Goal: Information Seeking & Learning: Check status

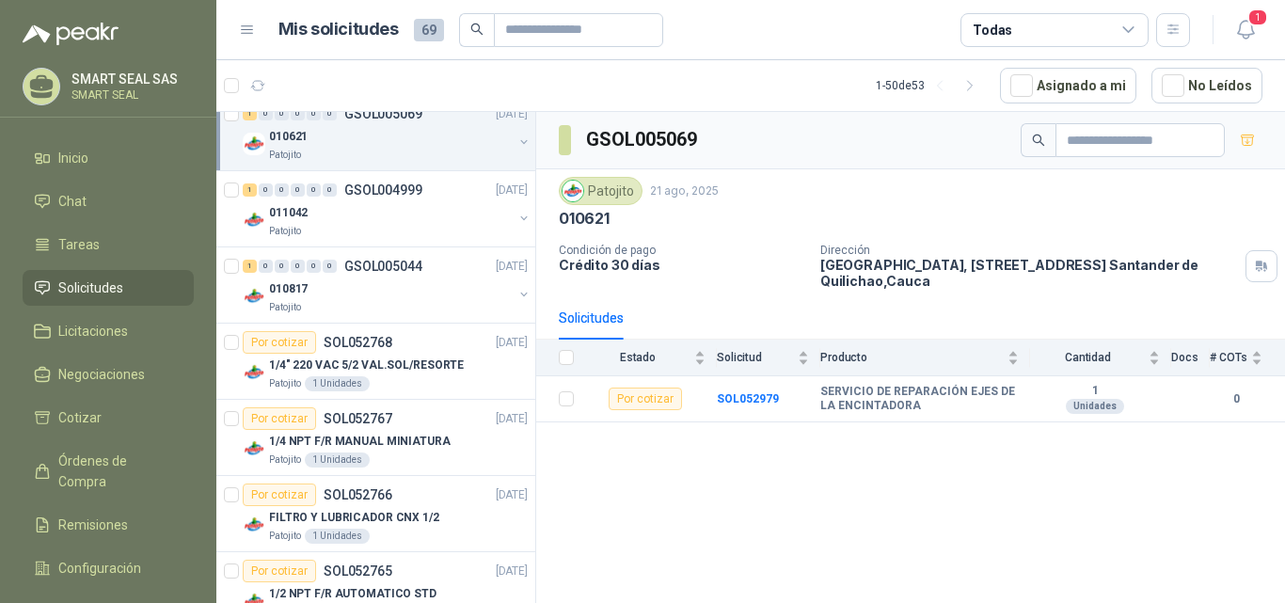
scroll to position [190, 0]
click at [379, 224] on div "Patojito" at bounding box center [391, 230] width 244 height 15
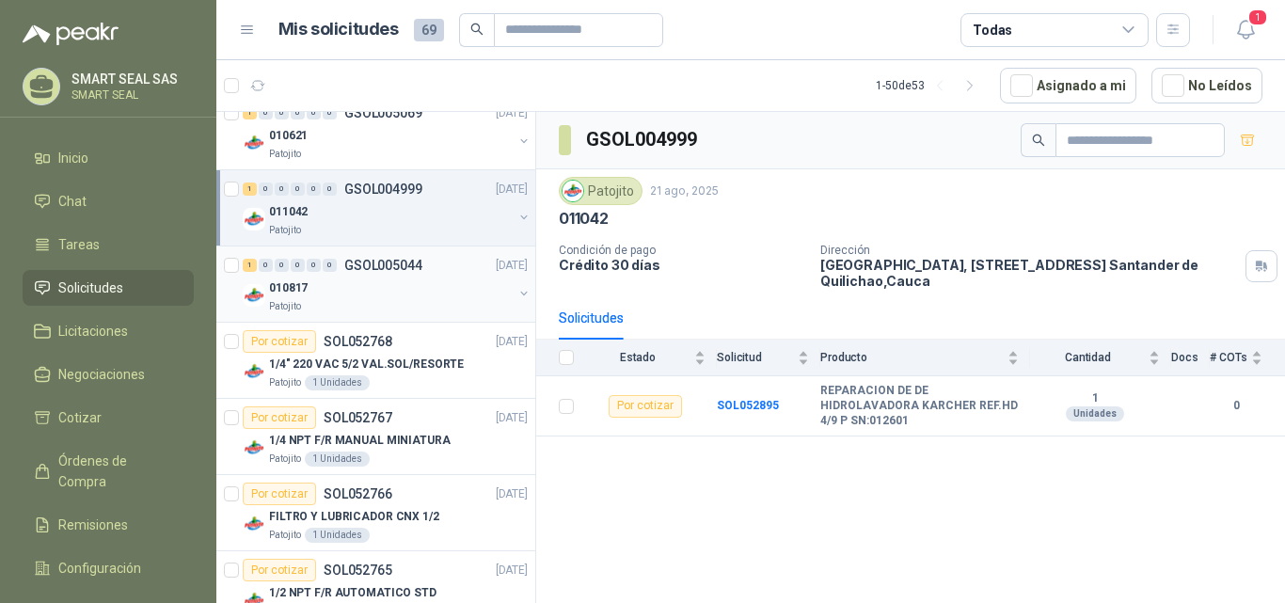
click at [456, 292] on div "010817" at bounding box center [391, 288] width 244 height 23
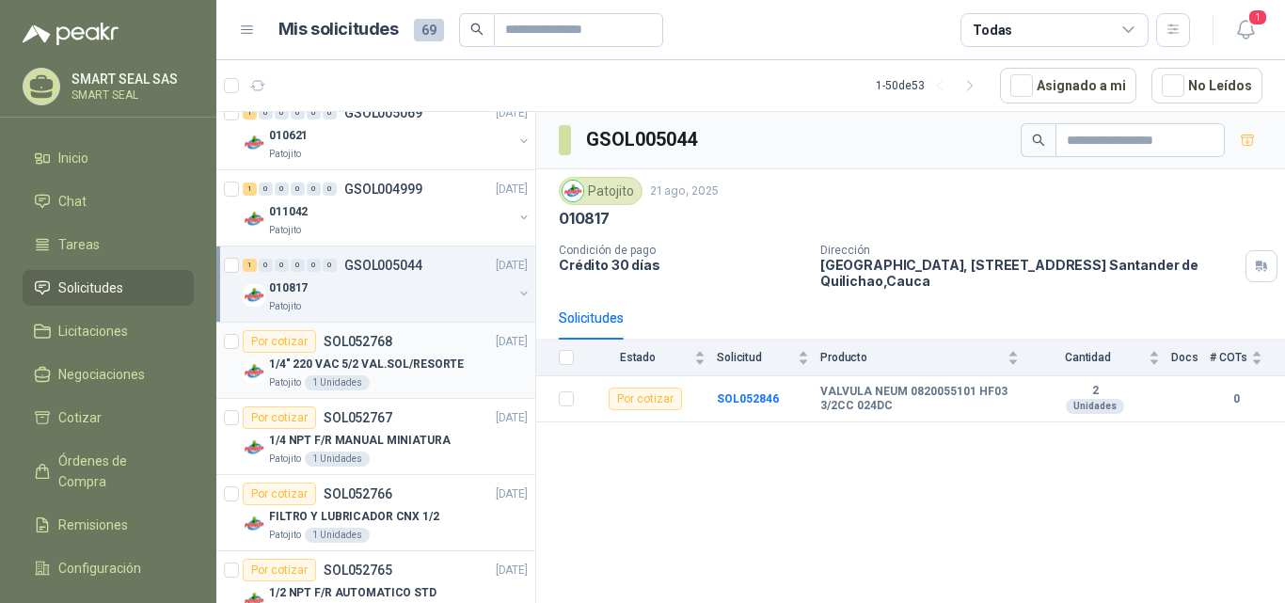
click at [430, 362] on p "1/4" 220 VAC 5/2 VAL.SOL/RESORTE" at bounding box center [366, 365] width 195 height 18
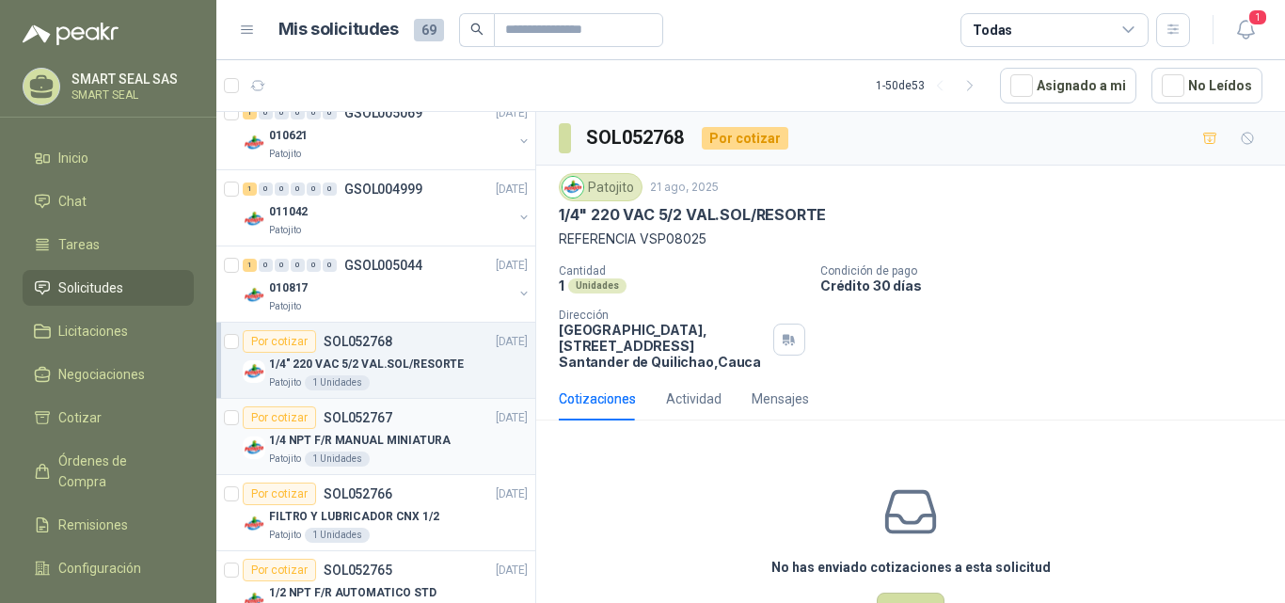
click at [454, 442] on div "1/4 NPT F/R MANUAL MINIATURA" at bounding box center [398, 440] width 259 height 23
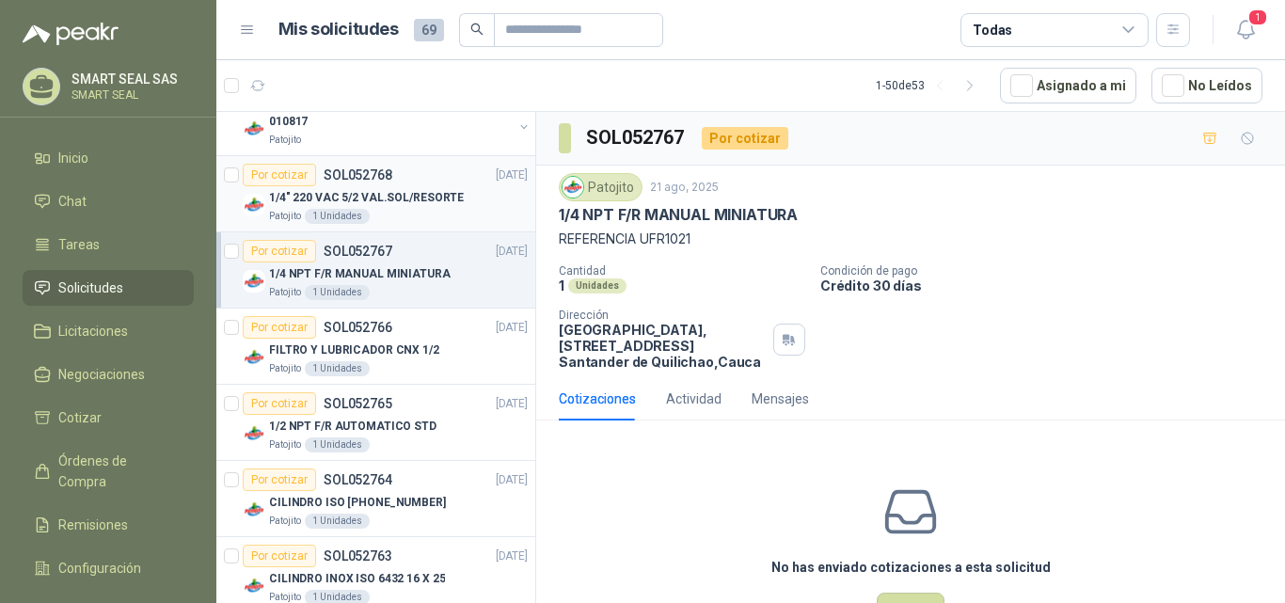
scroll to position [378, 0]
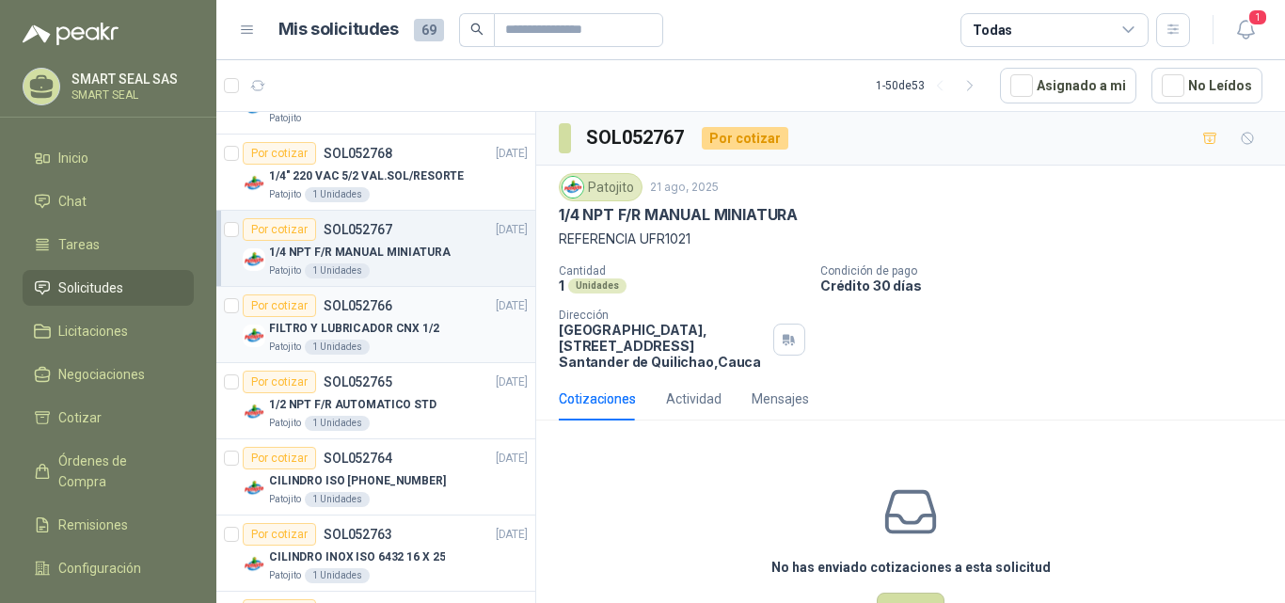
click at [406, 320] on p "FILTRO Y LUBRICADOR CNX 1/2" at bounding box center [354, 329] width 170 height 18
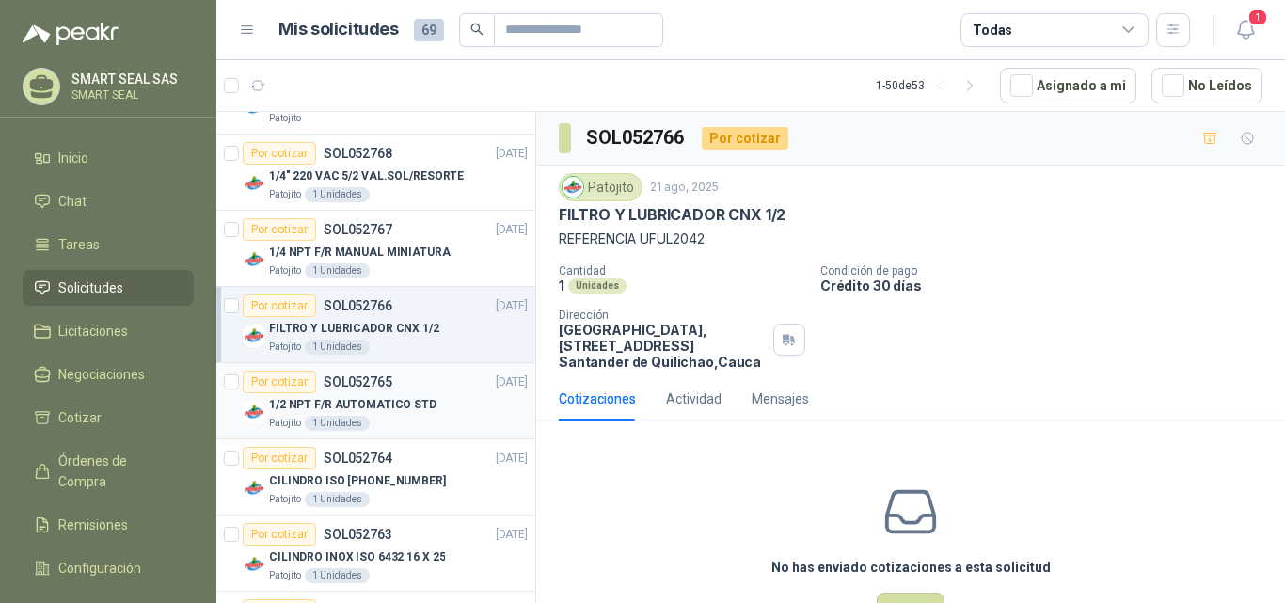
click at [438, 380] on div "Por cotizar SOL052765 [DATE]" at bounding box center [385, 382] width 285 height 23
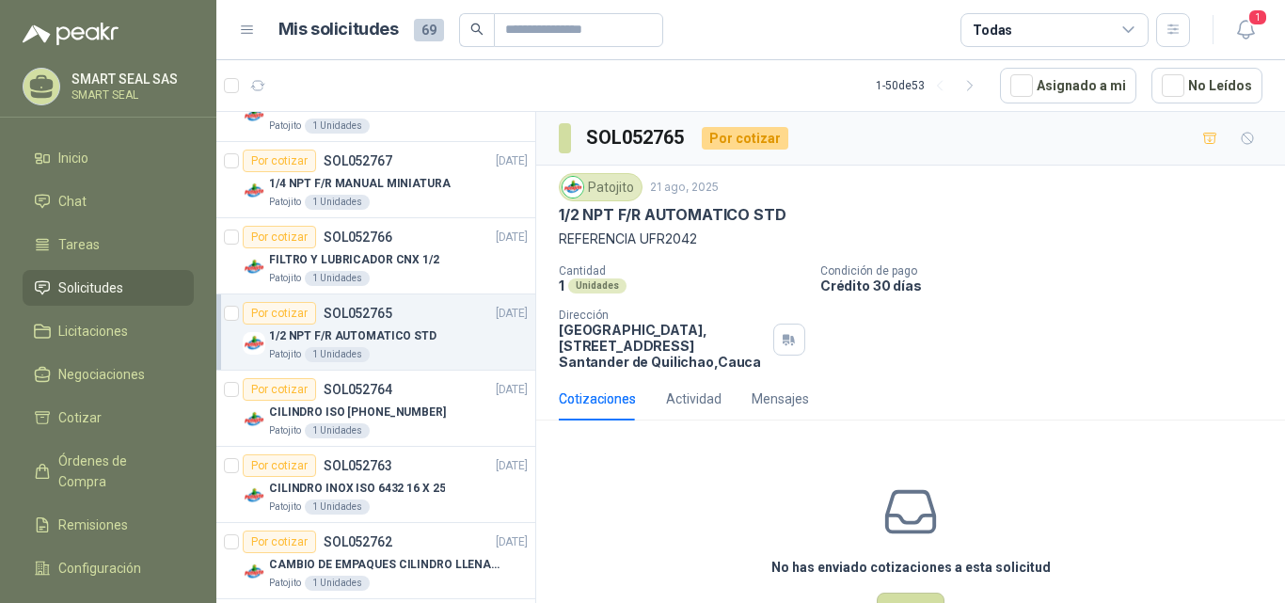
scroll to position [472, 0]
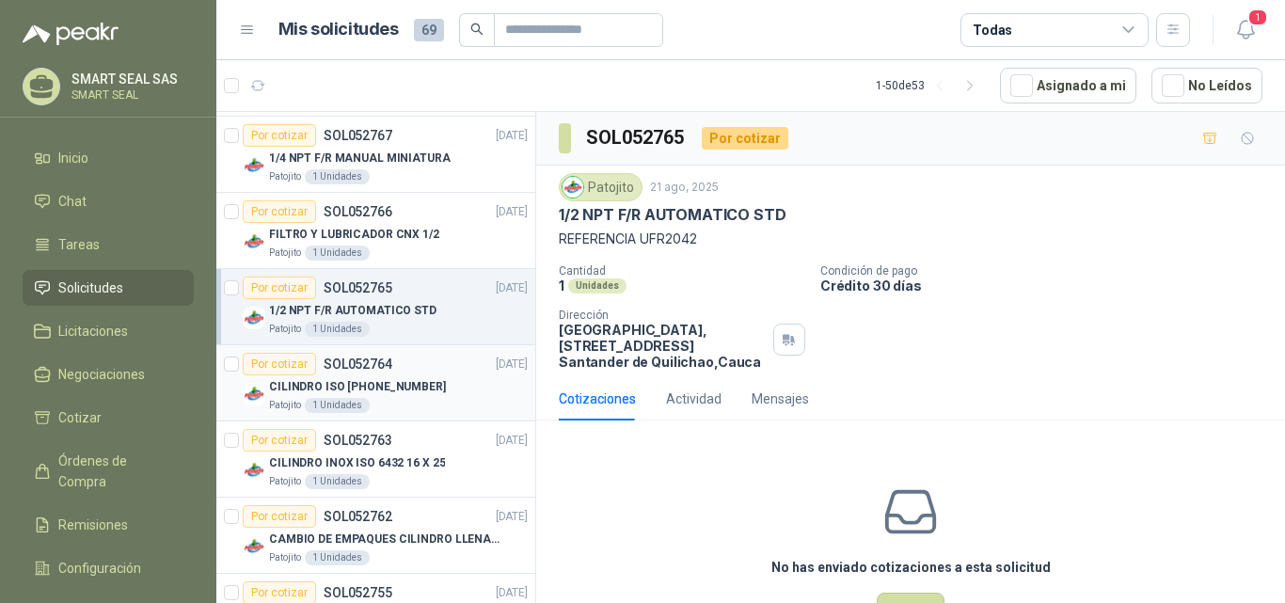
click at [453, 390] on div "CILINDRO ISO [PHONE_NUMBER]" at bounding box center [398, 386] width 259 height 23
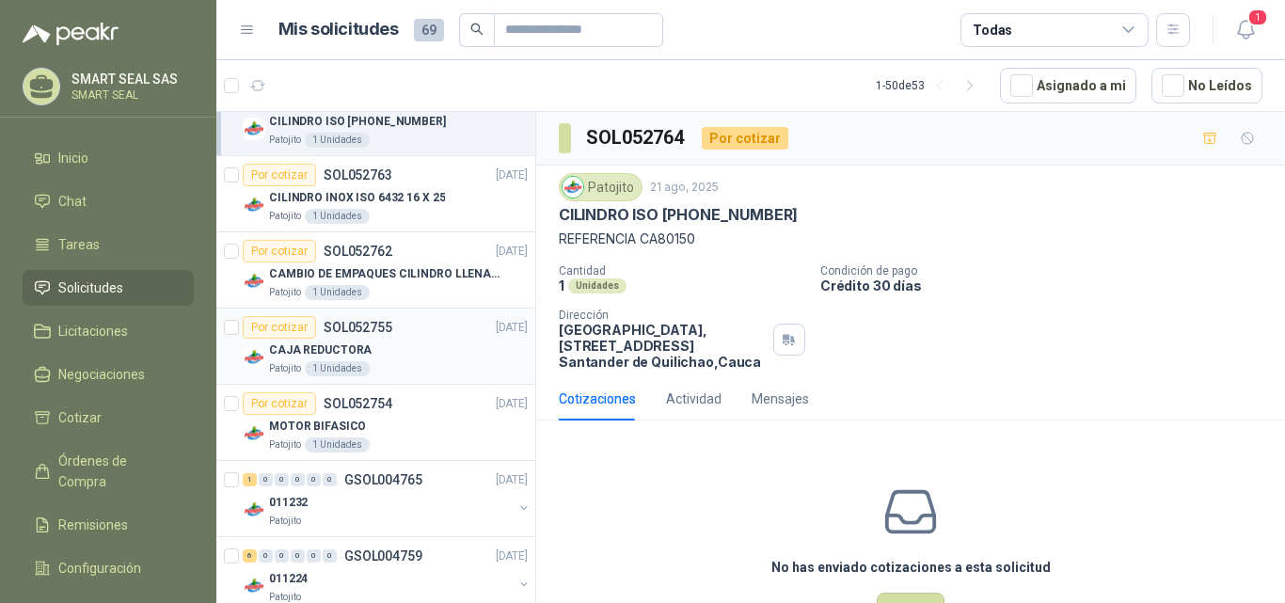
scroll to position [755, 0]
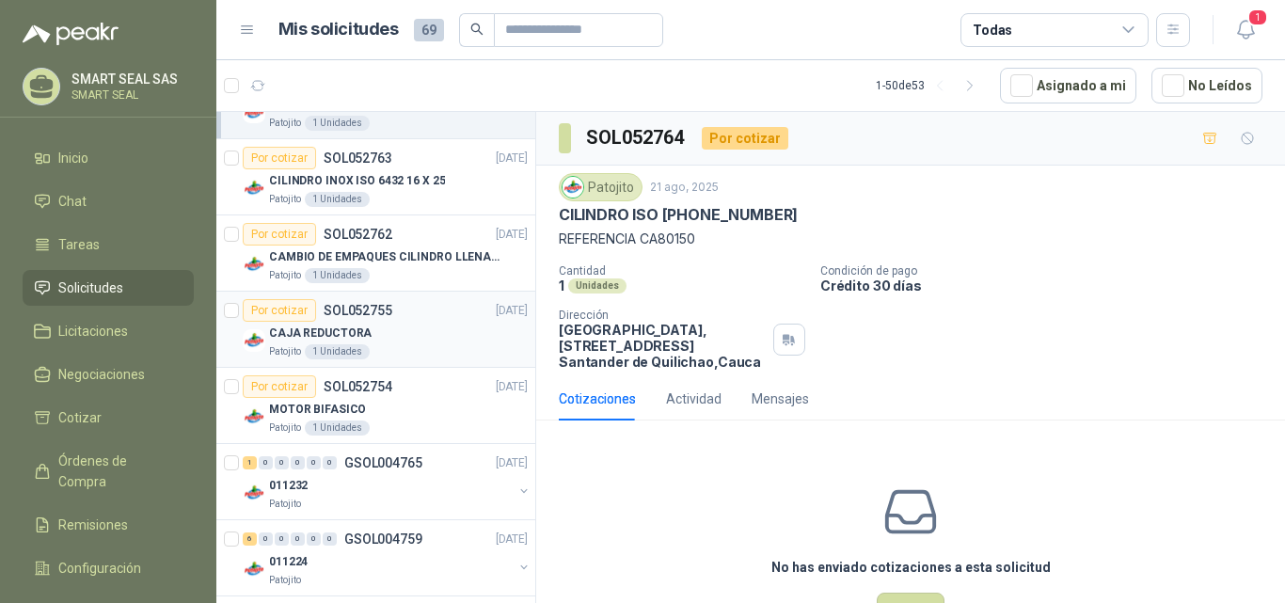
click at [408, 344] on div "Patojito 1 Unidades" at bounding box center [398, 351] width 259 height 15
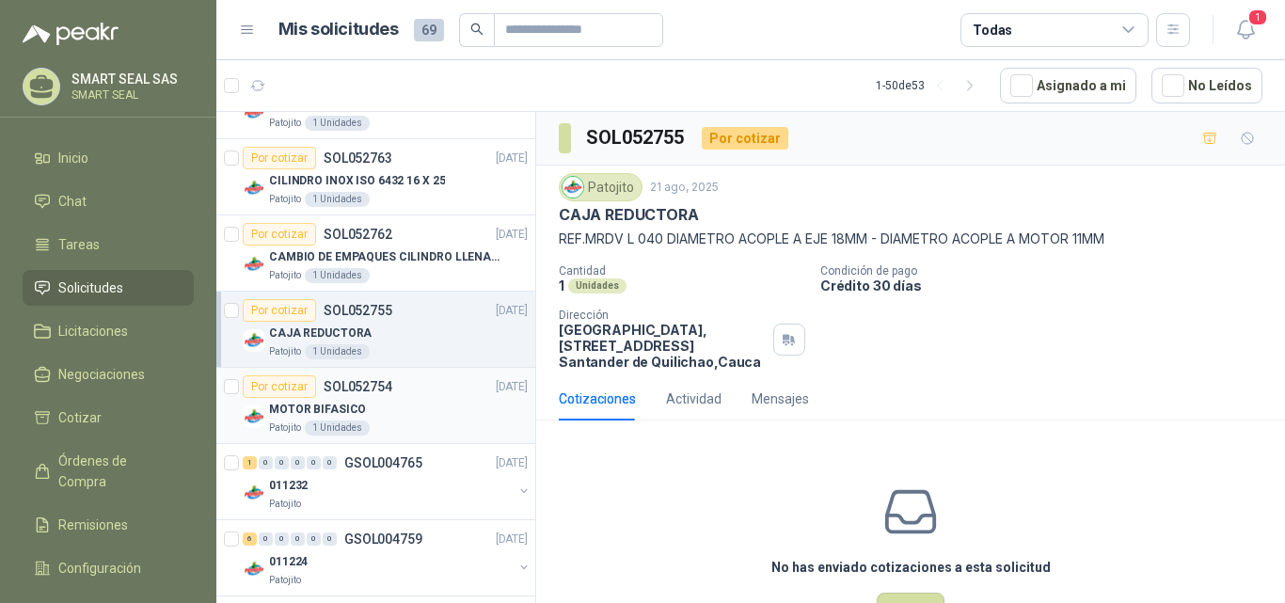
click at [406, 405] on div "MOTOR BIFASICO" at bounding box center [398, 409] width 259 height 23
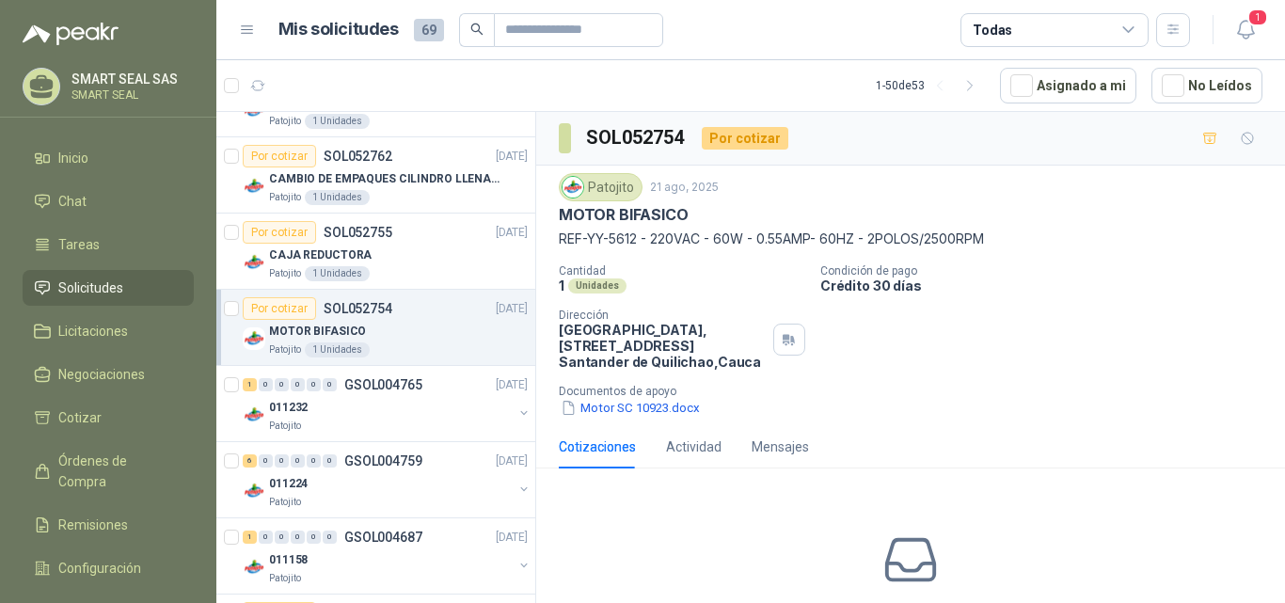
scroll to position [849, 0]
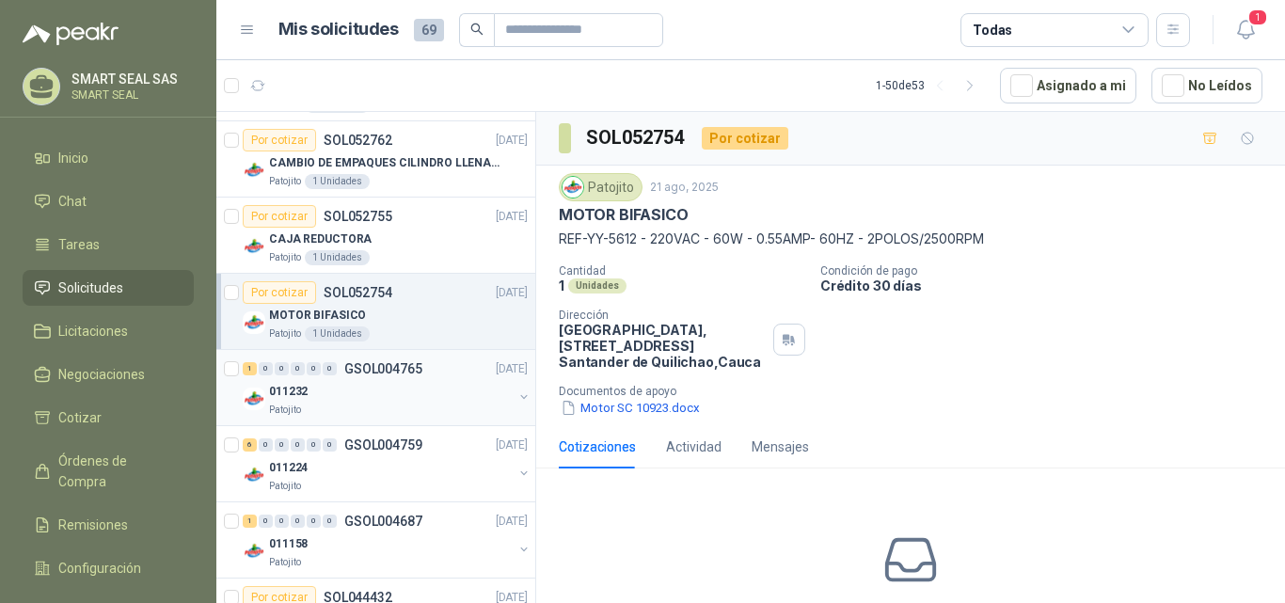
click at [422, 420] on div "1 0 0 0 0 0 GSOL004765 [DATE] 011232 Patojito" at bounding box center [375, 388] width 319 height 76
click at [402, 392] on div "011232" at bounding box center [391, 391] width 244 height 23
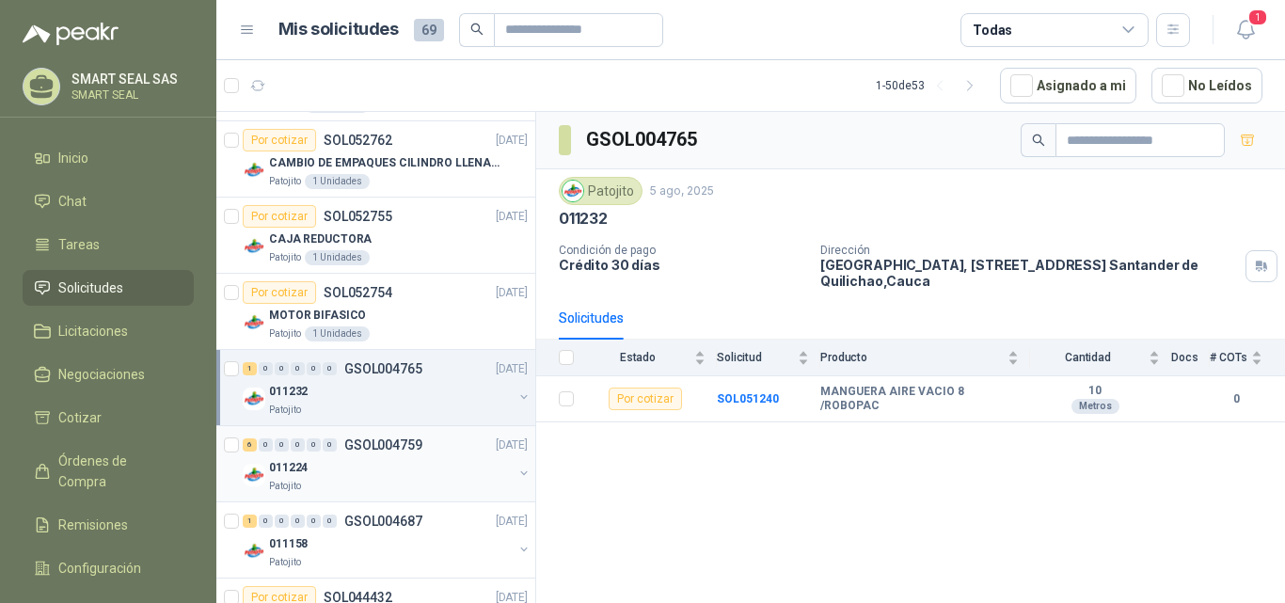
click at [426, 458] on div "011224" at bounding box center [391, 467] width 244 height 23
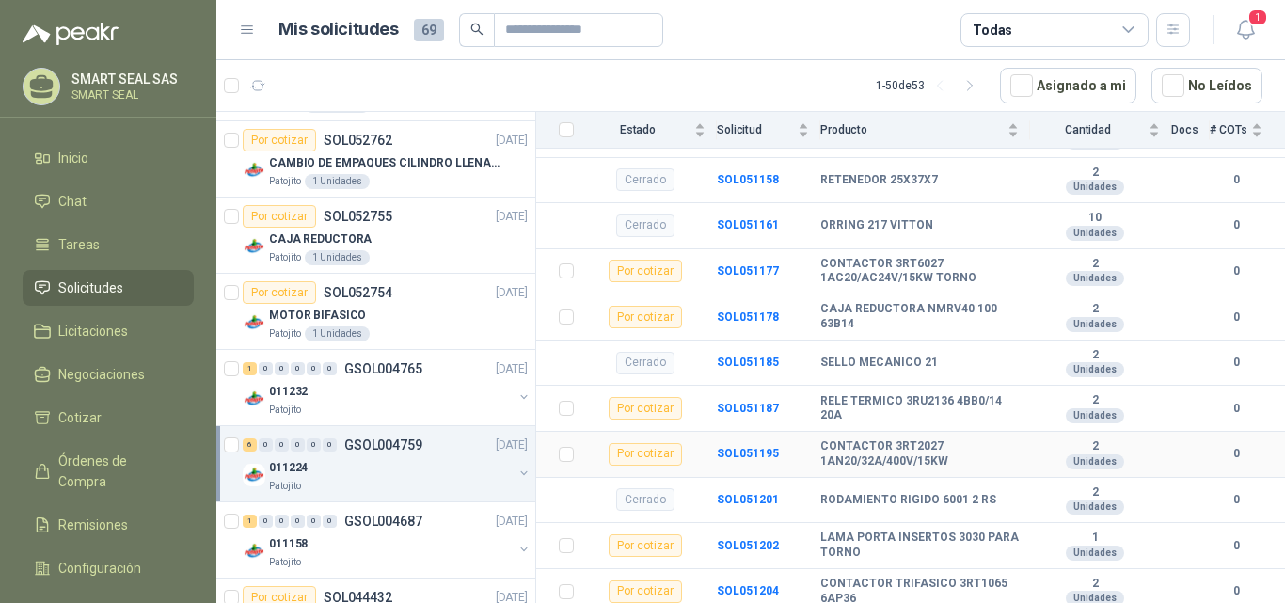
scroll to position [315, 0]
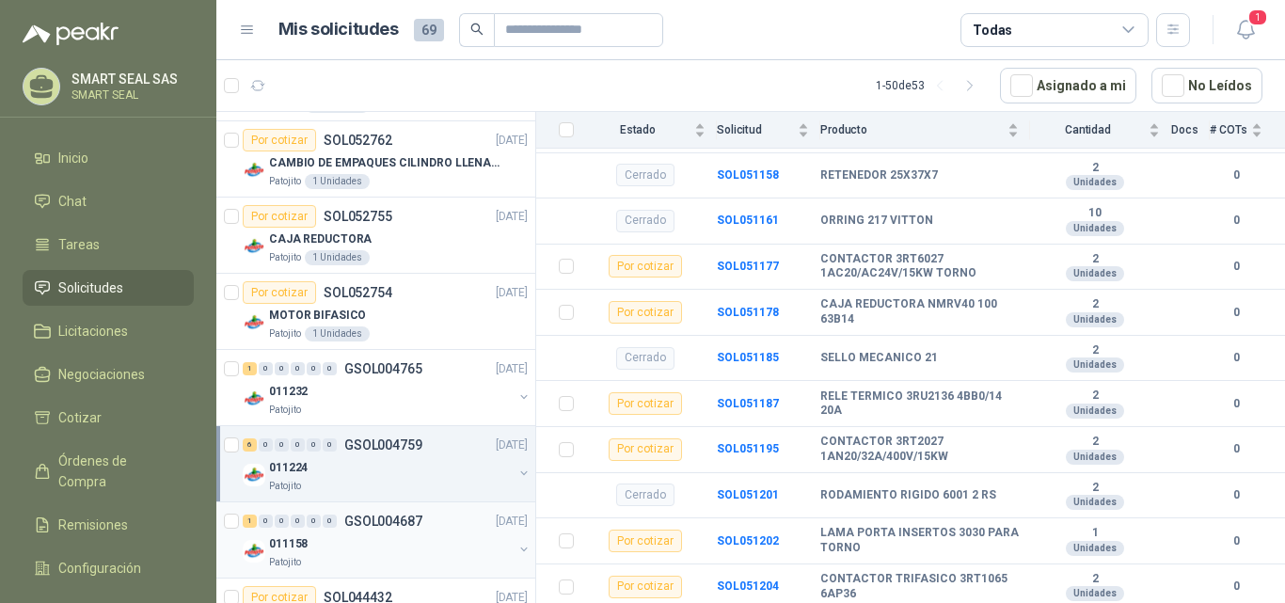
click at [419, 557] on div "Patojito" at bounding box center [391, 562] width 244 height 15
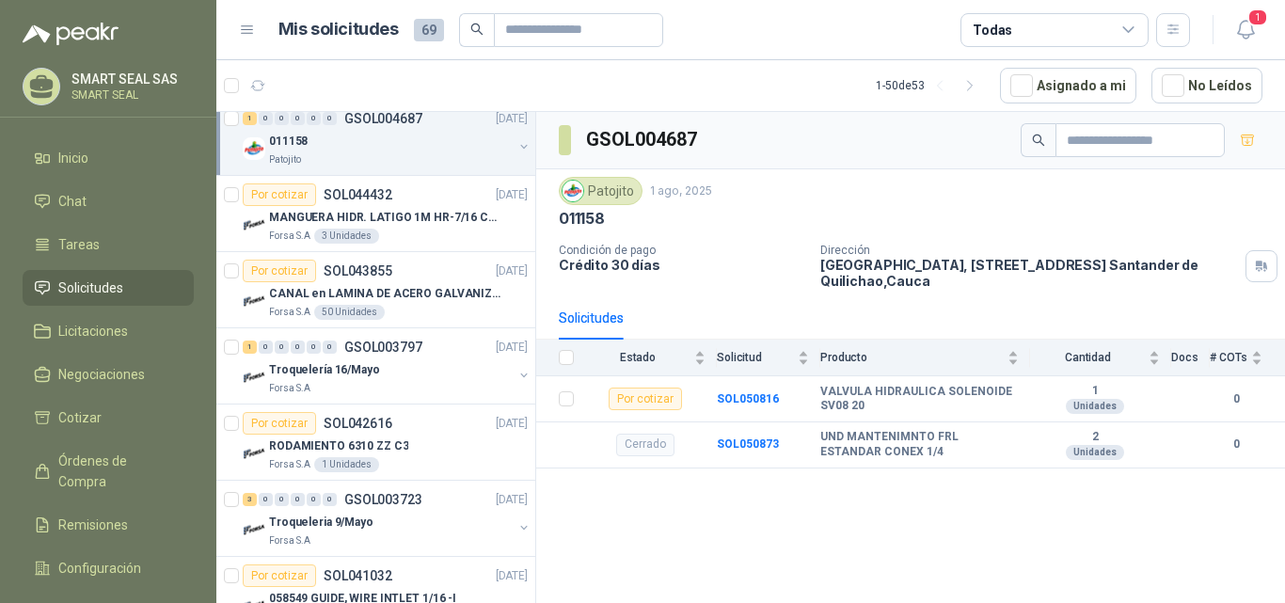
scroll to position [1282, 0]
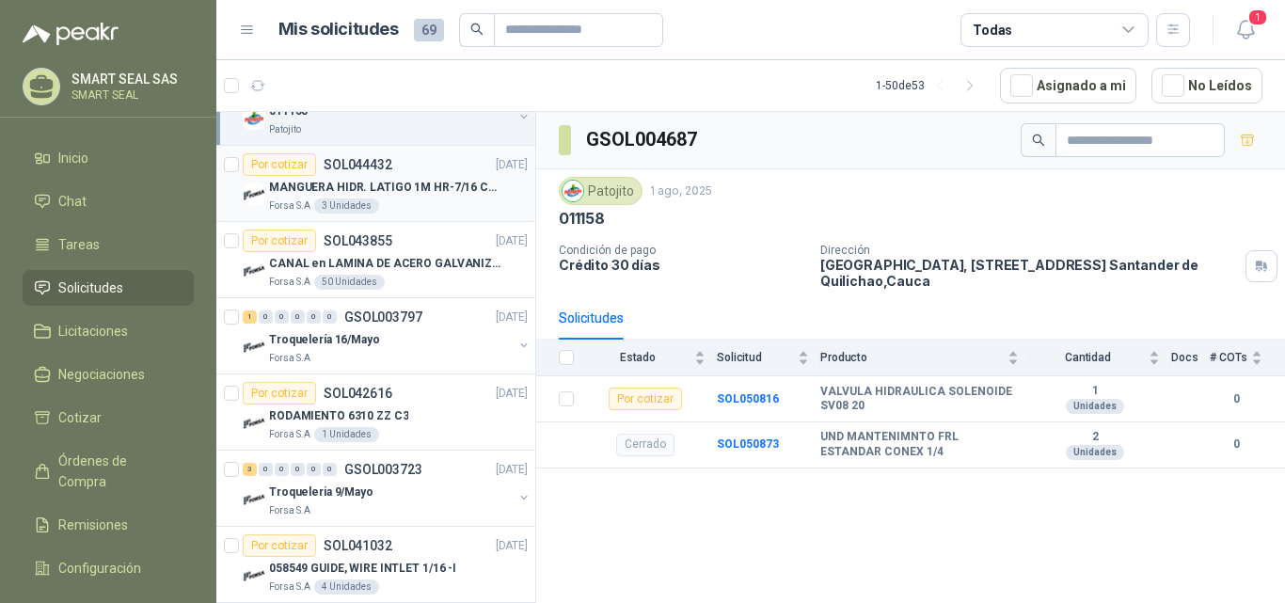
click at [420, 185] on p "MANGUERA HIDR. LATIGO 1M HR-7/16 COPAS 1" at bounding box center [386, 188] width 234 height 18
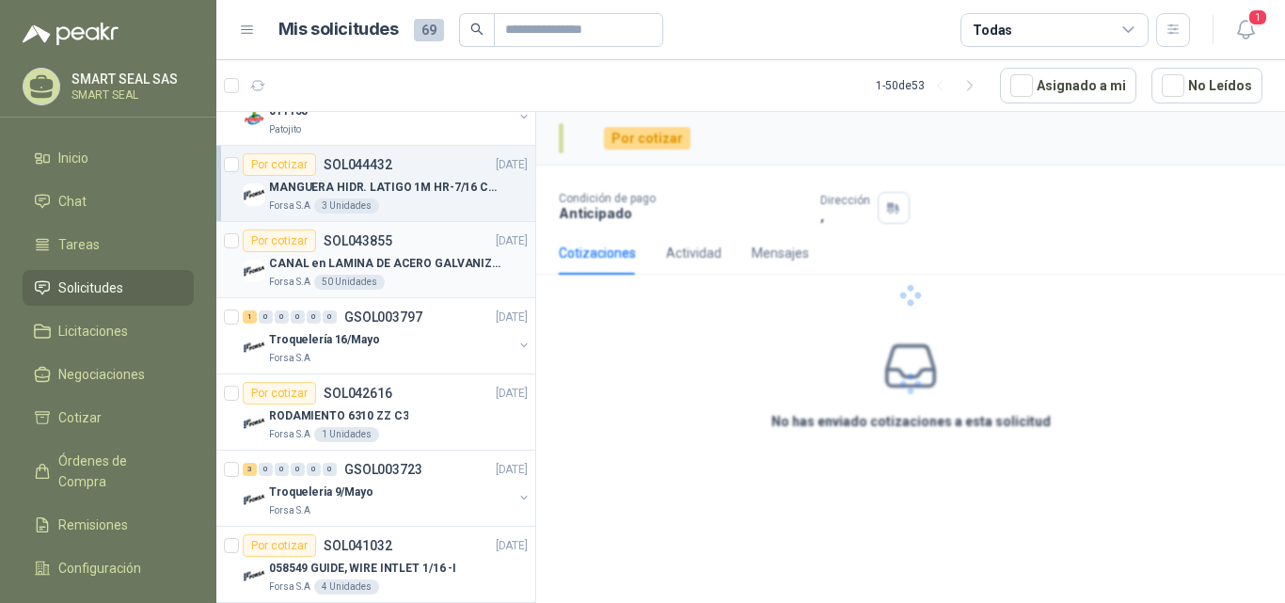
click at [415, 255] on p "CANAL en LAMINA DE ACERO GALVANIZADO CALI. 18 1220 X 2240" at bounding box center [386, 264] width 234 height 18
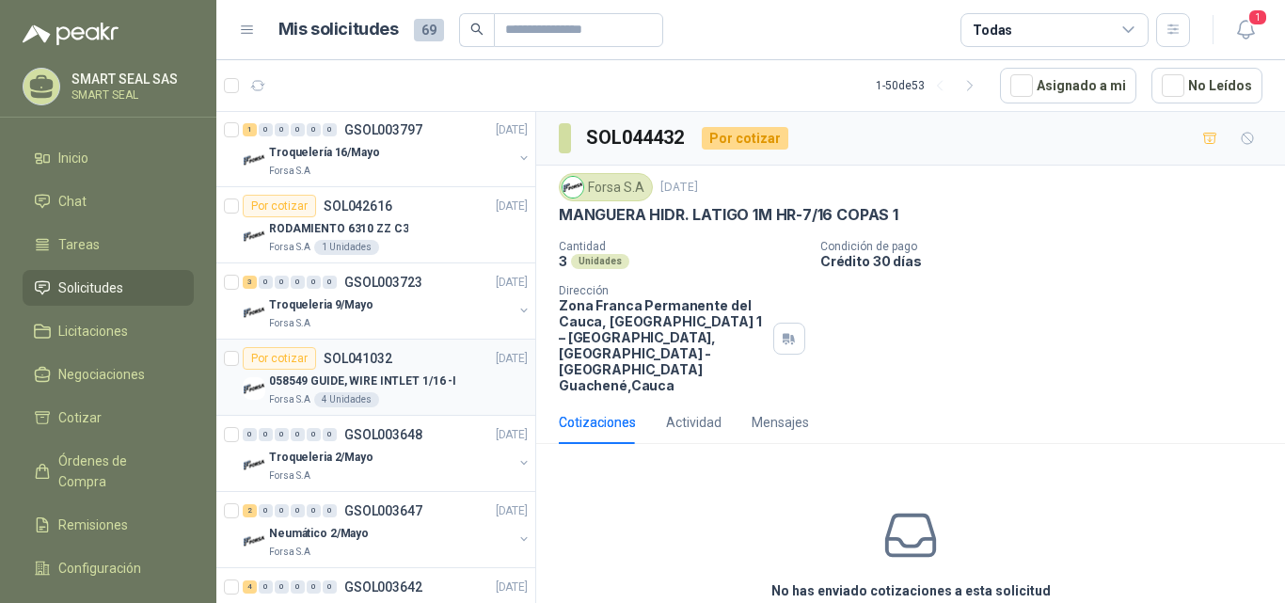
scroll to position [1470, 0]
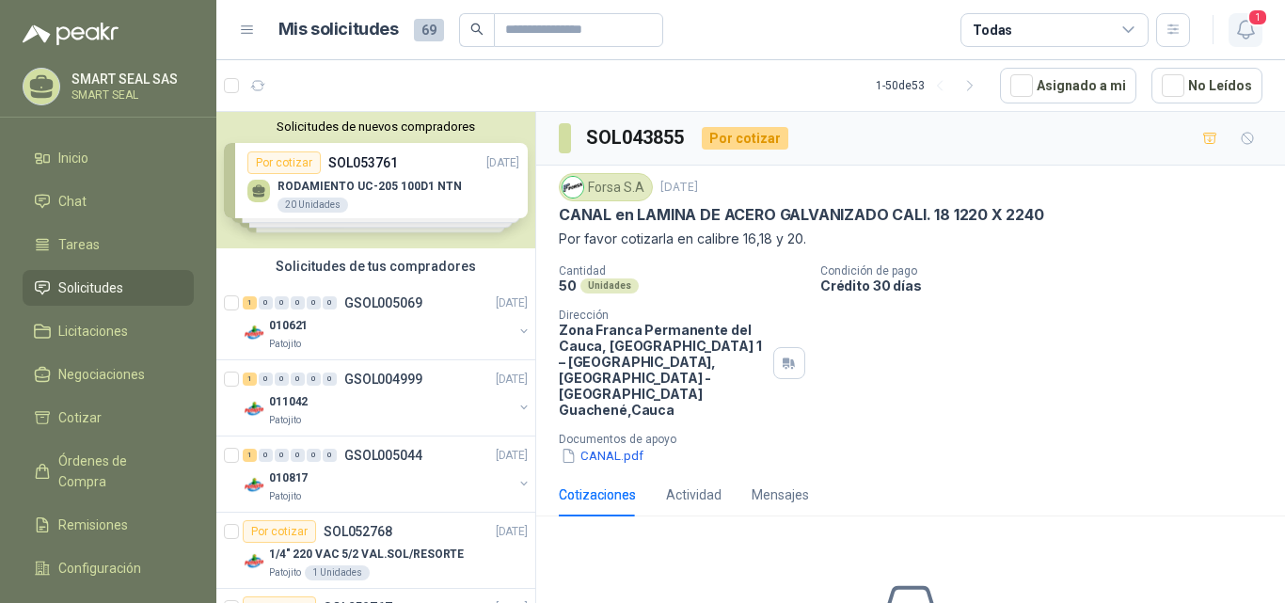
click at [1251, 30] on icon "button" at bounding box center [1247, 30] width 24 height 24
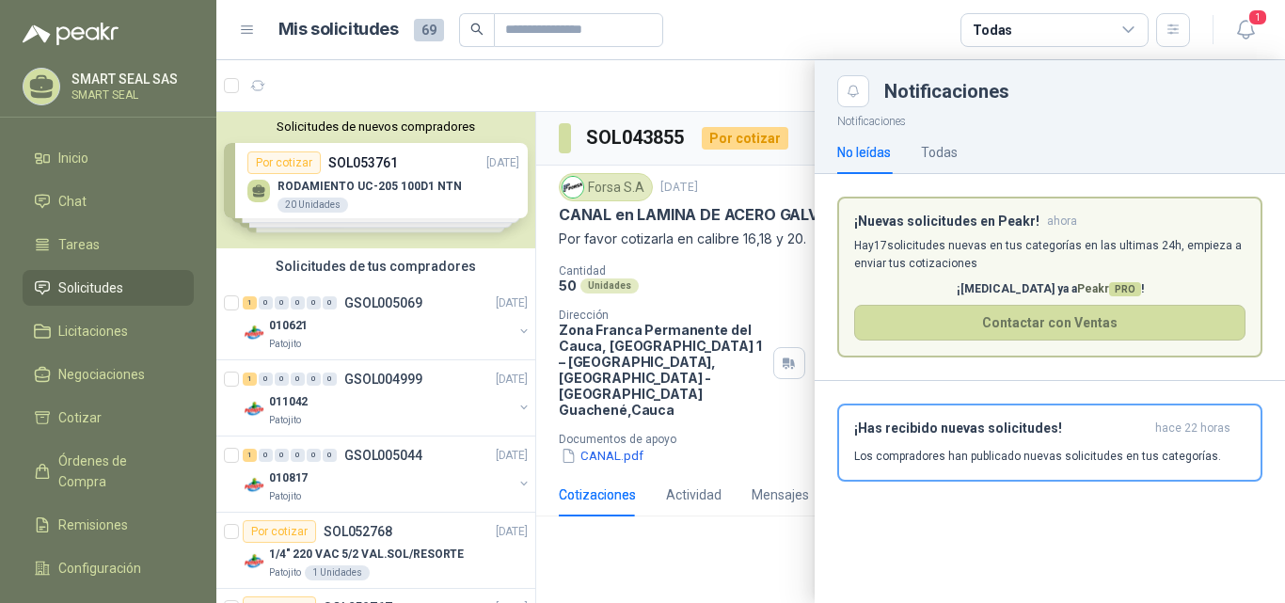
click at [964, 151] on div "No leídas Todas" at bounding box center [1049, 152] width 425 height 43
click at [959, 156] on div "No leídas Todas" at bounding box center [1049, 152] width 425 height 43
click at [947, 160] on div "Todas" at bounding box center [939, 152] width 37 height 21
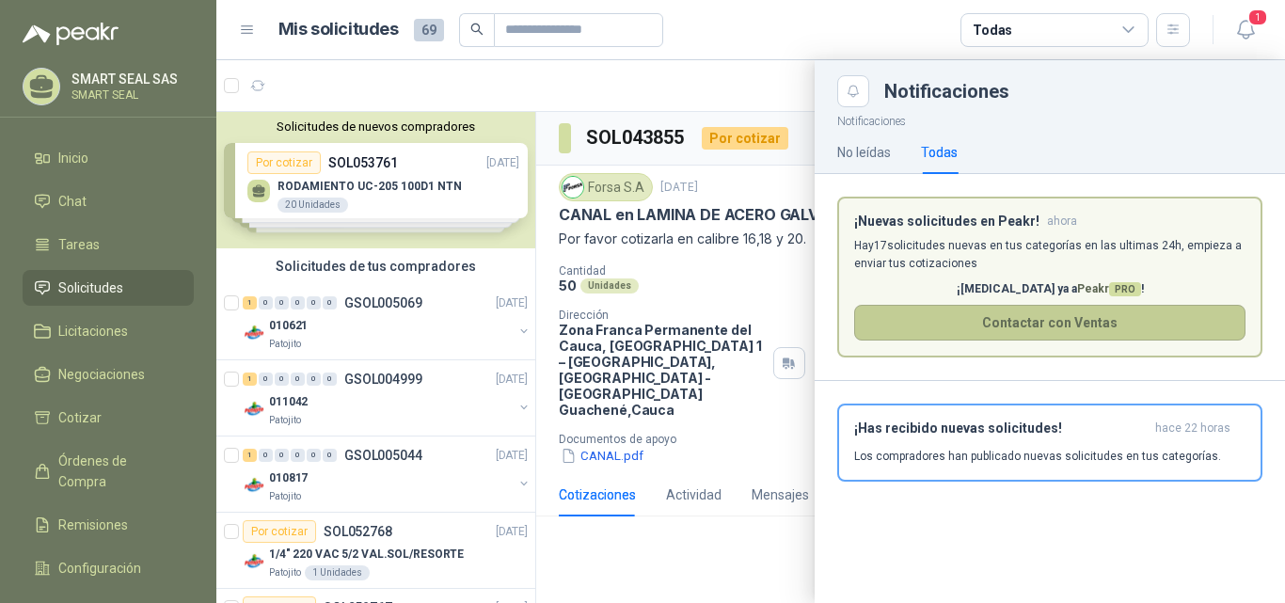
click at [1052, 324] on button "Contactar con Ventas" at bounding box center [1049, 323] width 391 height 36
click at [858, 100] on button "Close" at bounding box center [853, 91] width 32 height 32
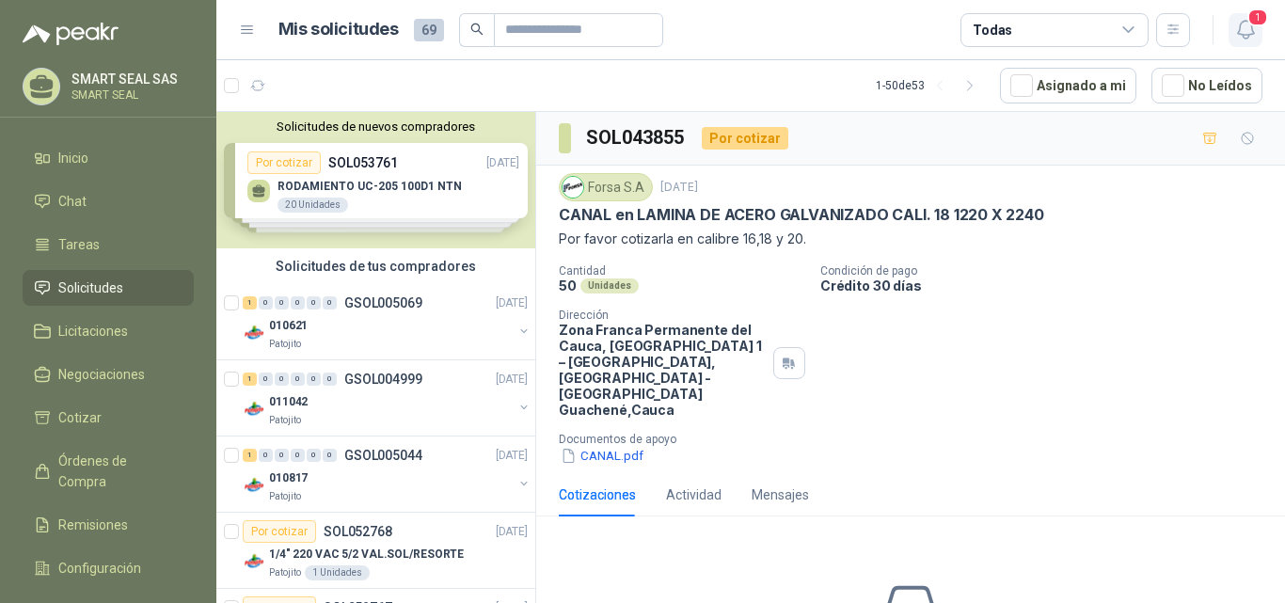
click at [1247, 25] on icon "button" at bounding box center [1247, 30] width 24 height 24
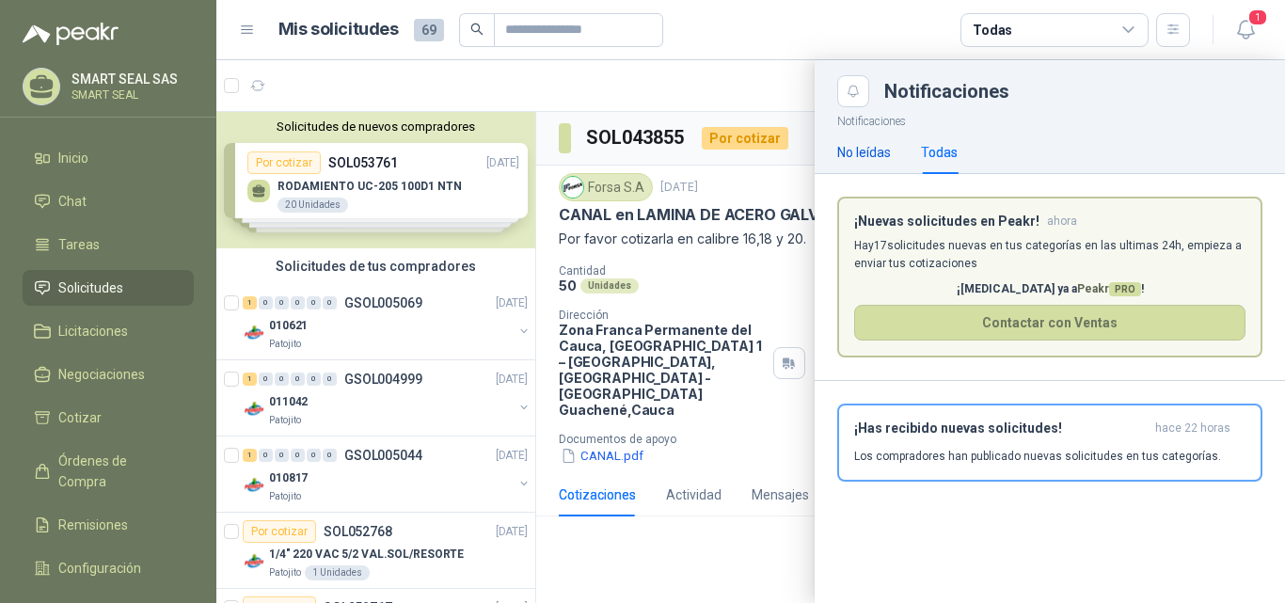
click at [863, 150] on div "No leídas" at bounding box center [864, 152] width 54 height 21
click at [822, 9] on header "Mis solicitudes 69 Todas 1" at bounding box center [750, 30] width 1069 height 60
click at [877, 155] on div "No leídas" at bounding box center [864, 152] width 54 height 21
click at [882, 37] on article "Mis solicitudes 69 Todas" at bounding box center [735, 30] width 913 height 34
click at [1127, 30] on icon at bounding box center [1128, 29] width 10 height 5
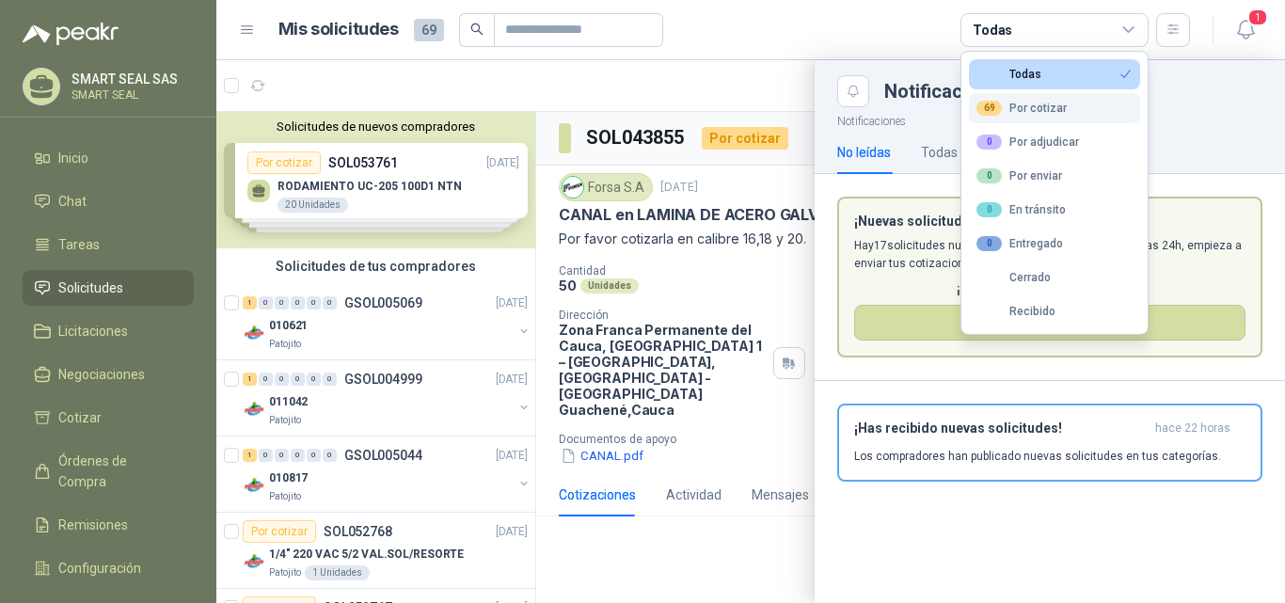
click at [1060, 104] on div "69 Por cotizar" at bounding box center [1022, 108] width 90 height 15
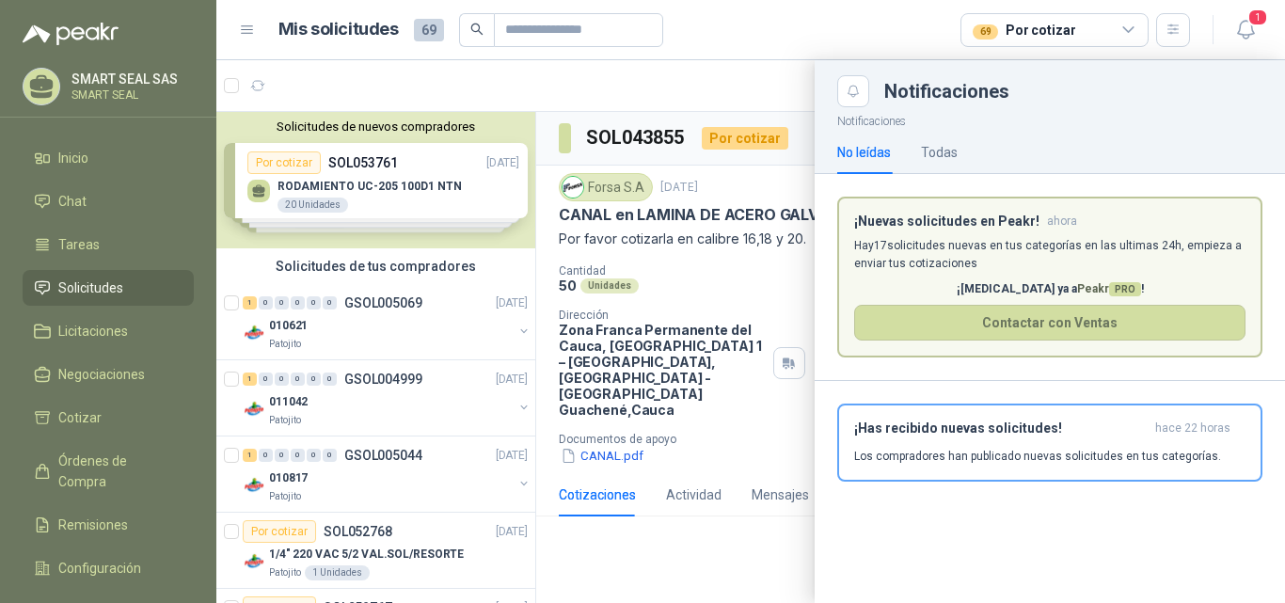
click at [910, 13] on header "Mis solicitudes 69 69 Por cotizar 1" at bounding box center [750, 30] width 1069 height 60
click at [823, 49] on header "Mis solicitudes 69 69 Por cotizar 1" at bounding box center [750, 30] width 1069 height 60
click at [849, 88] on icon "Close" at bounding box center [854, 92] width 16 height 16
